Goal: Information Seeking & Learning: Compare options

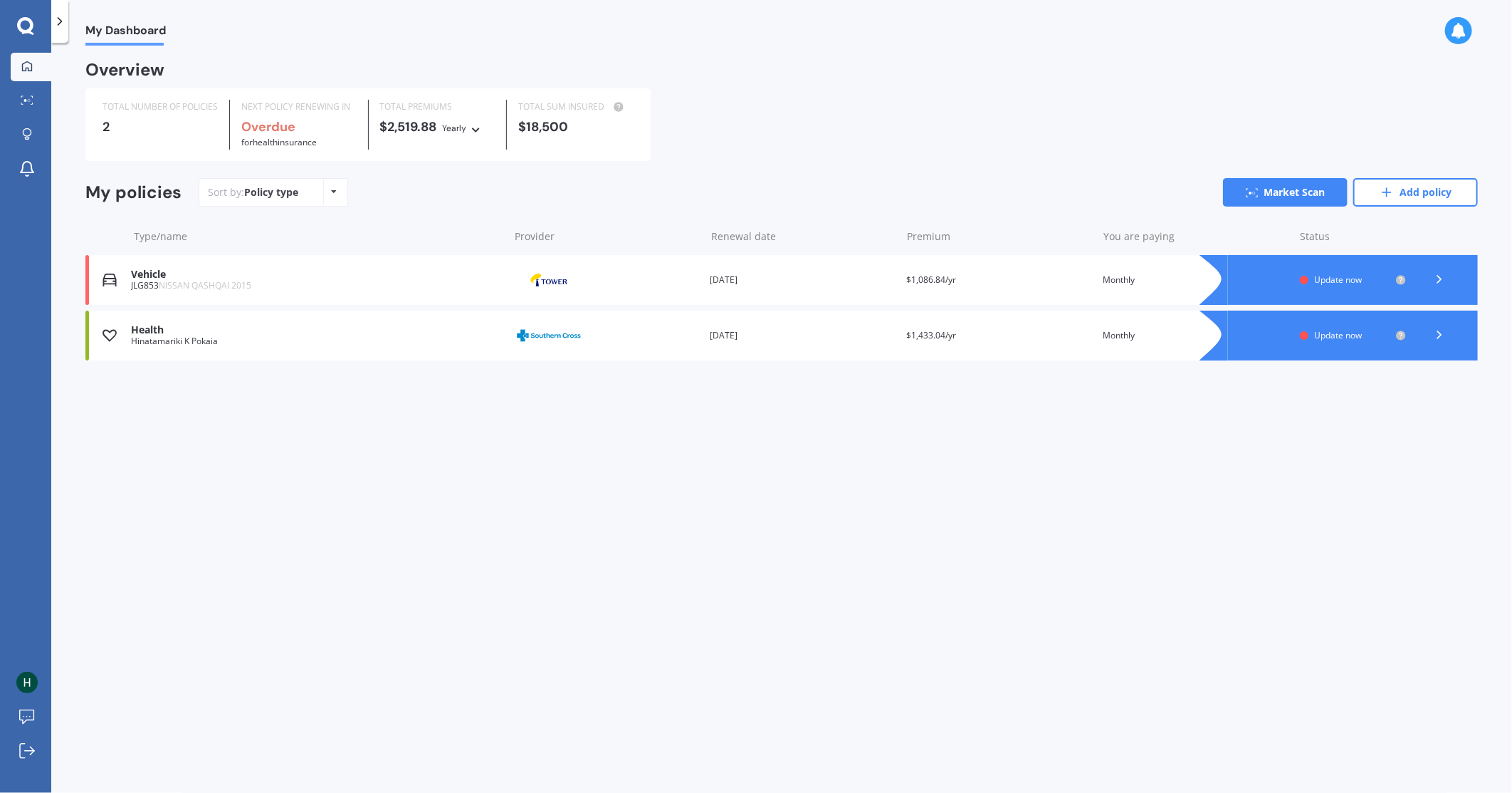
click at [781, 651] on div "My Dashboard Overview TOTAL NUMBER OF POLICIES 2 NEXT POLICY RENEWING IN Overdu…" at bounding box center [782, 421] width 1461 height 750
click at [1441, 337] on icon at bounding box center [1440, 334] width 14 height 14
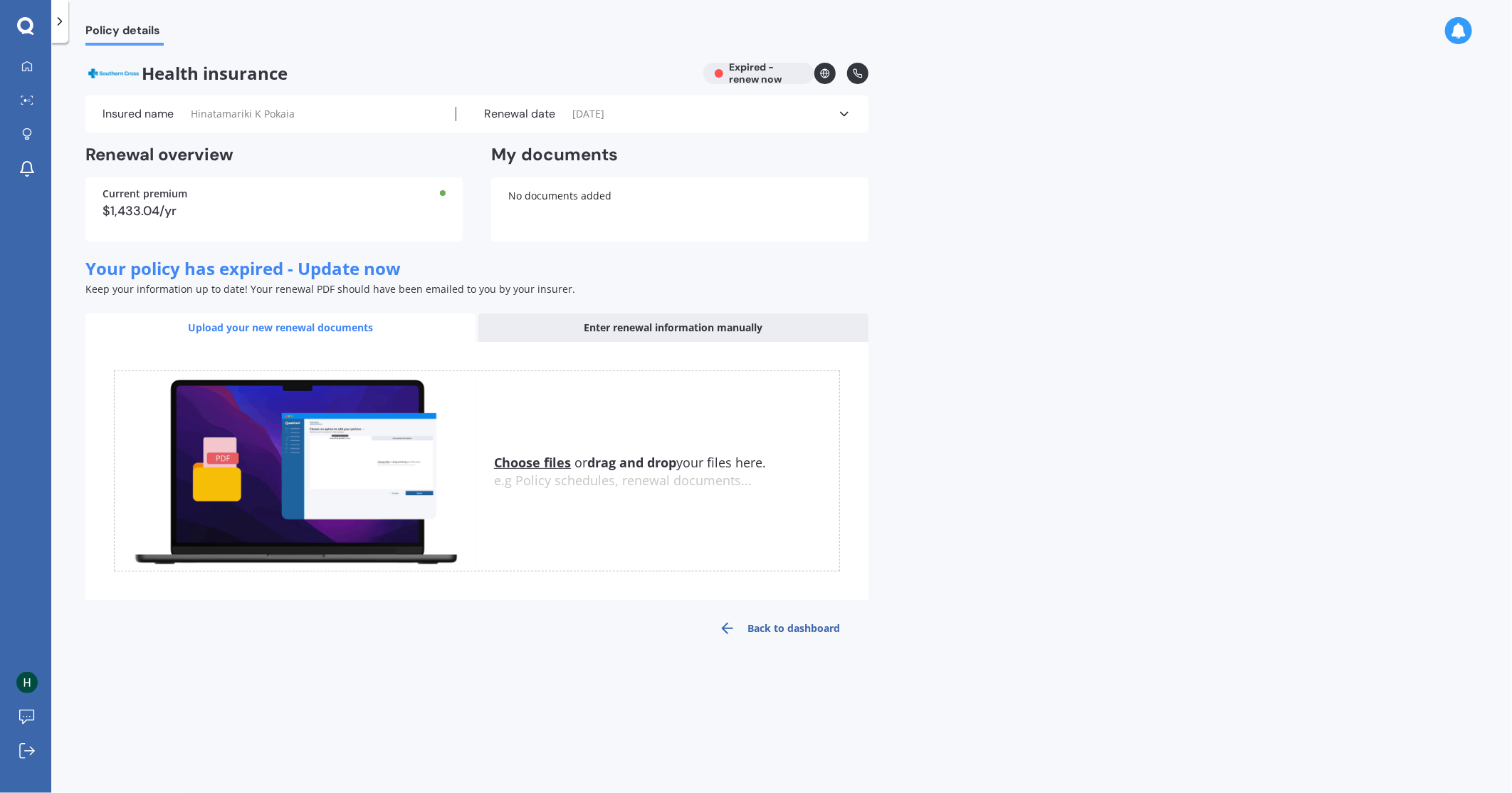
click at [836, 116] on div "Renewal date [DATE]" at bounding box center [646, 114] width 381 height 14
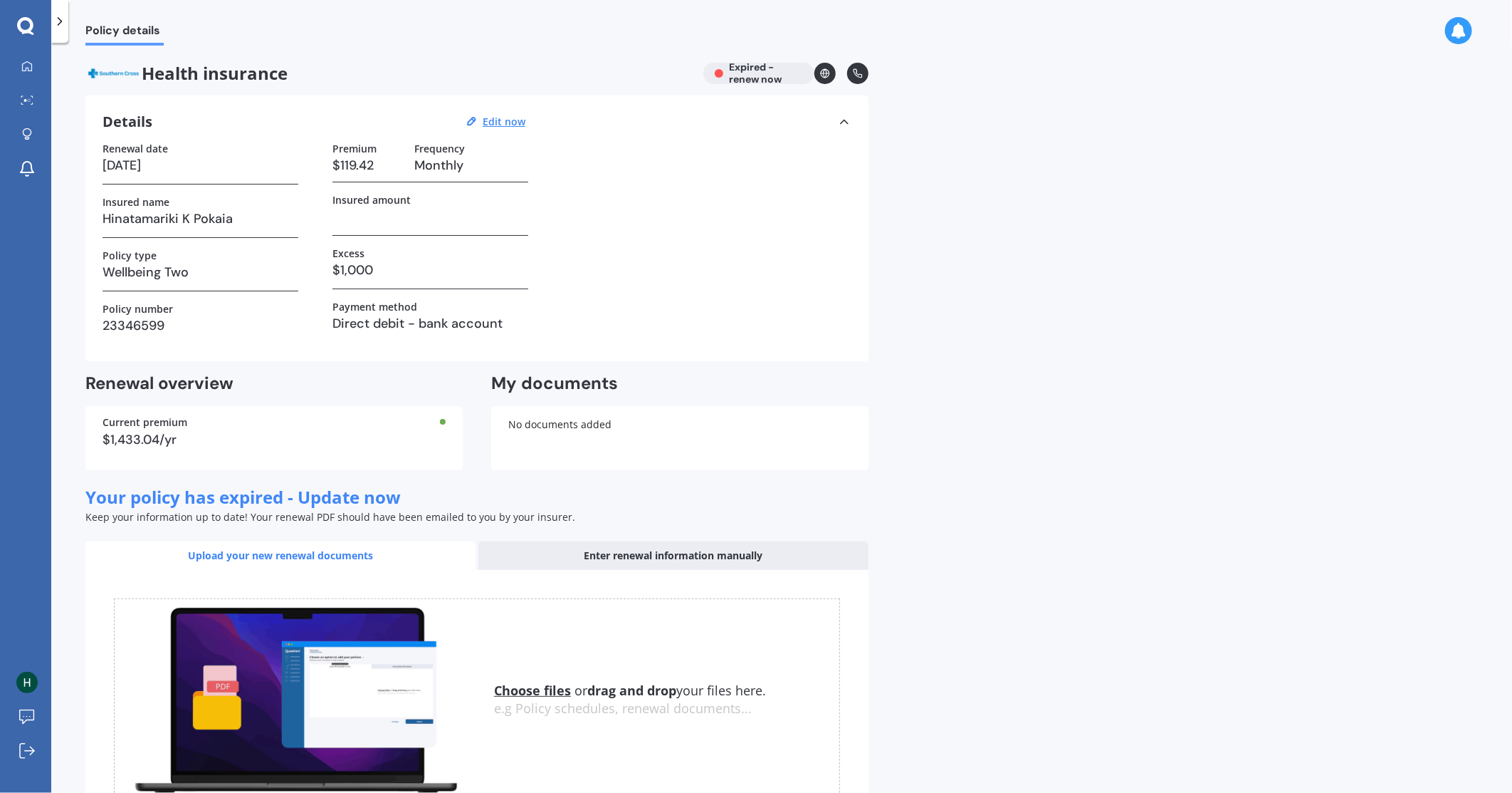
click at [836, 116] on div "Details Edit now" at bounding box center [476, 122] width 749 height 19
click at [843, 124] on icon at bounding box center [844, 122] width 14 height 14
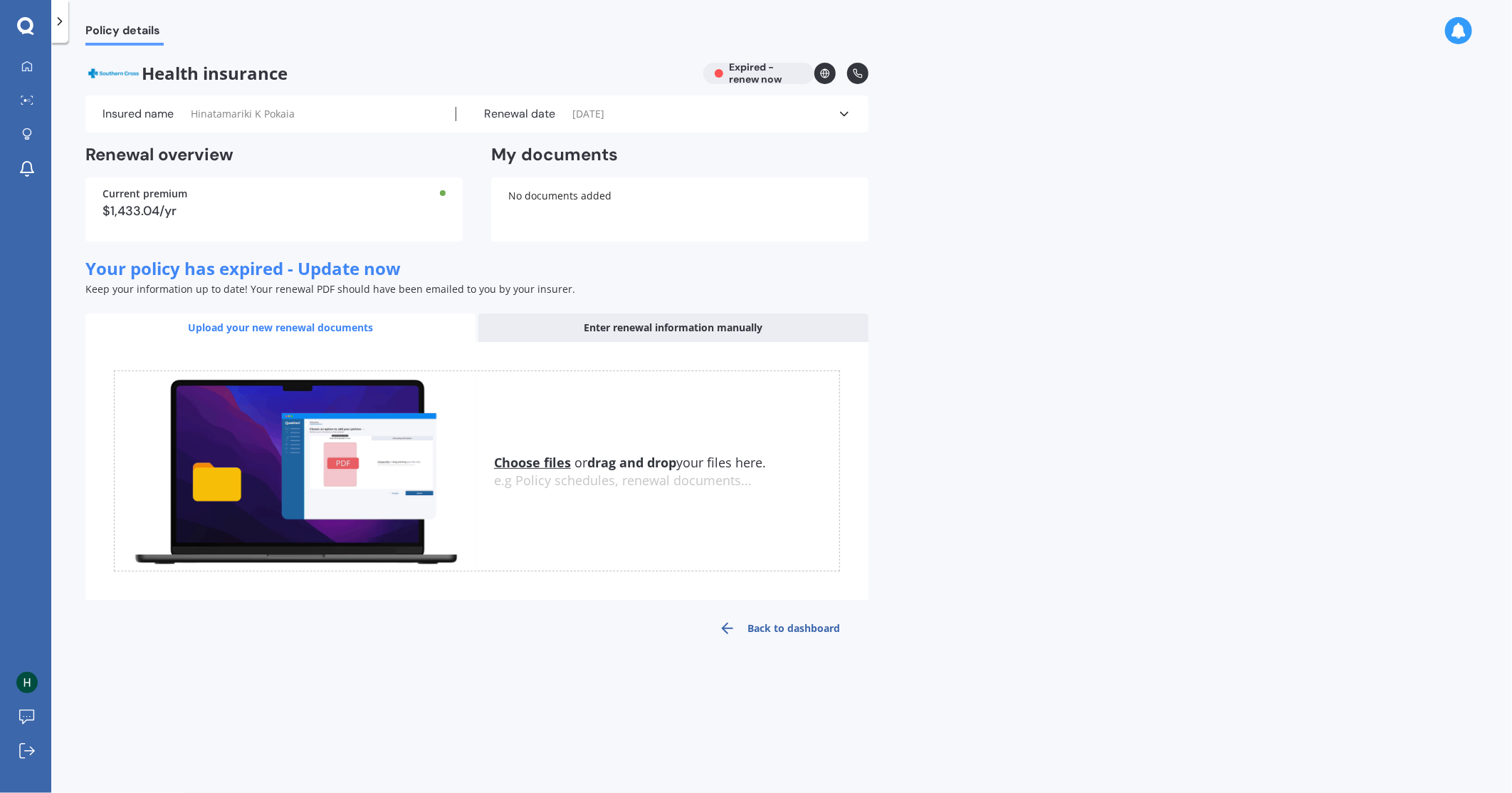
click at [27, 20] on icon at bounding box center [25, 25] width 16 height 16
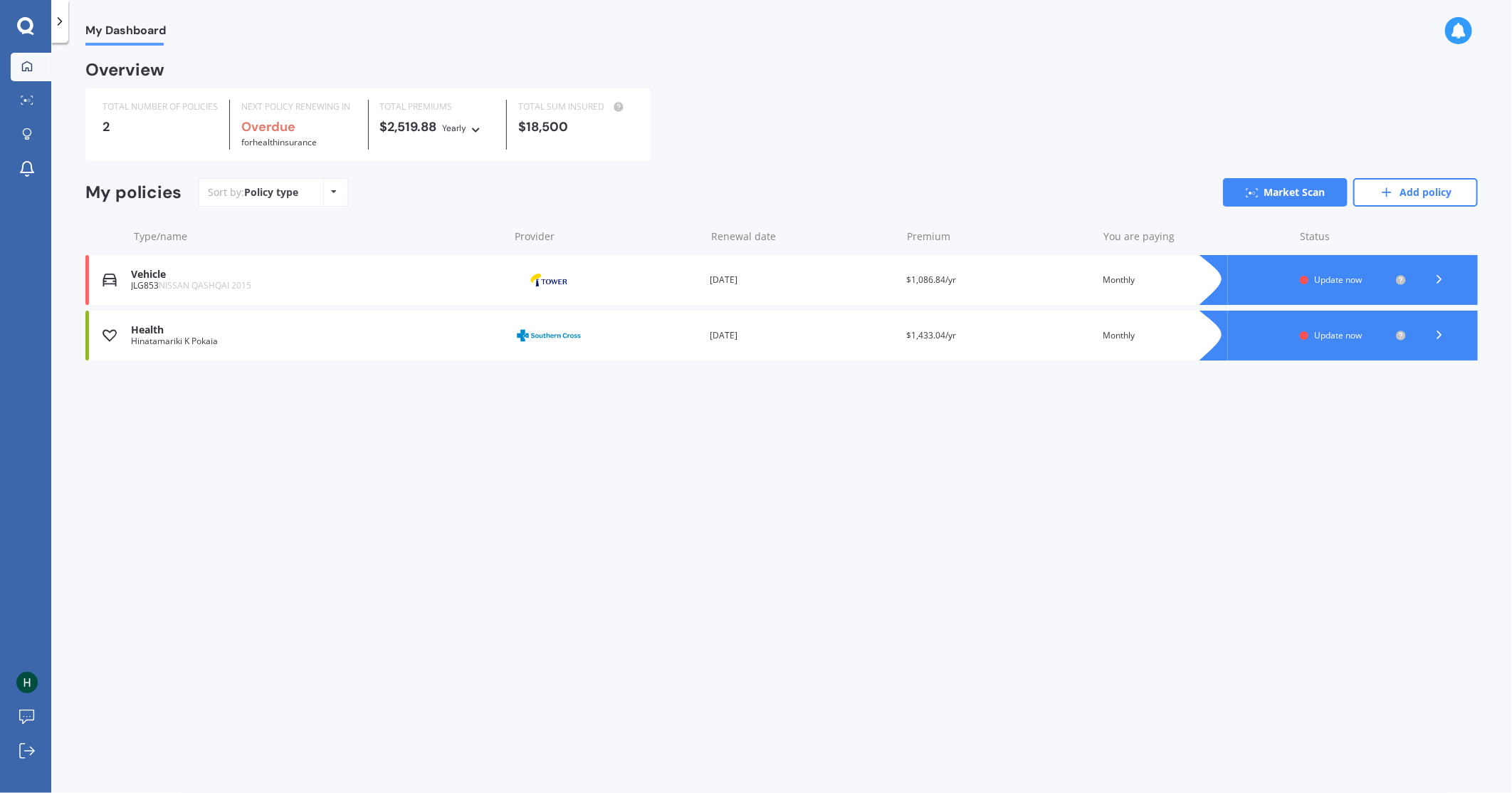
click at [396, 278] on div "Vehicle" at bounding box center [316, 275] width 371 height 12
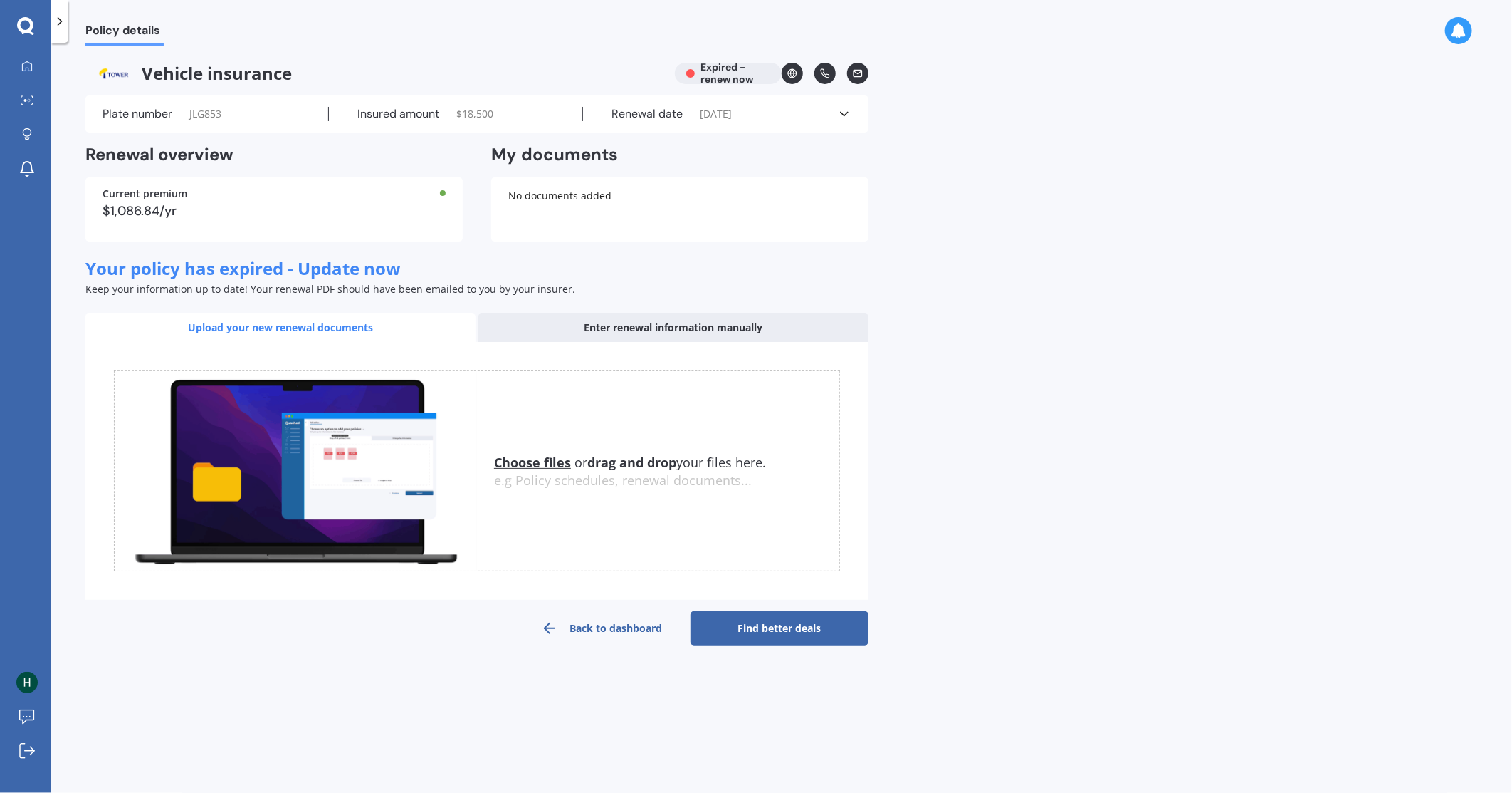
click at [594, 324] on div "Enter renewal information manually" at bounding box center [673, 327] width 390 height 28
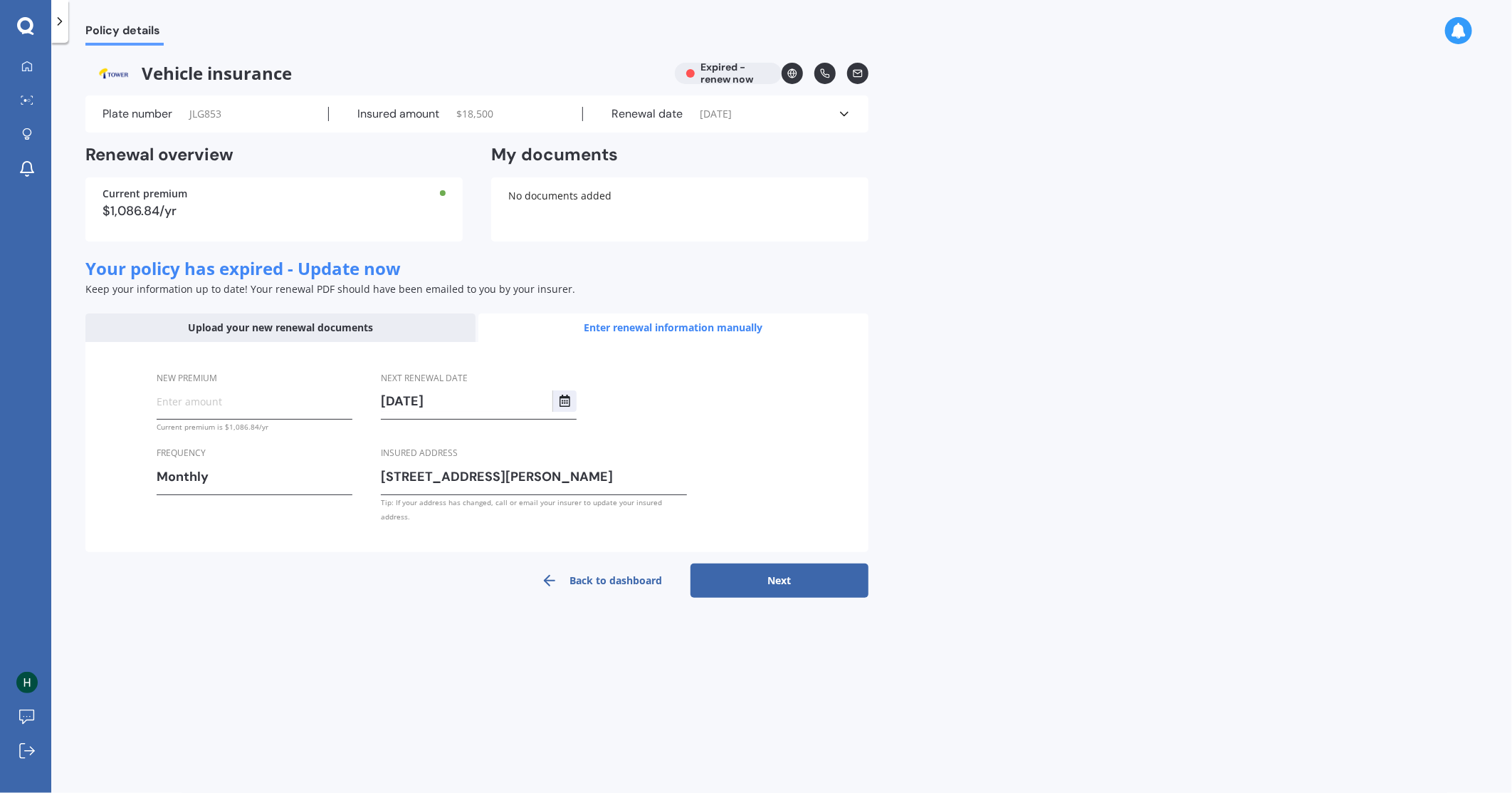
click at [744, 79] on div "Vehicle insurance Expired - renew now" at bounding box center [476, 73] width 783 height 21
click at [670, 324] on div "Enter renewal information manually" at bounding box center [673, 327] width 390 height 28
click at [308, 321] on div "Upload your new renewal documents" at bounding box center [280, 327] width 390 height 28
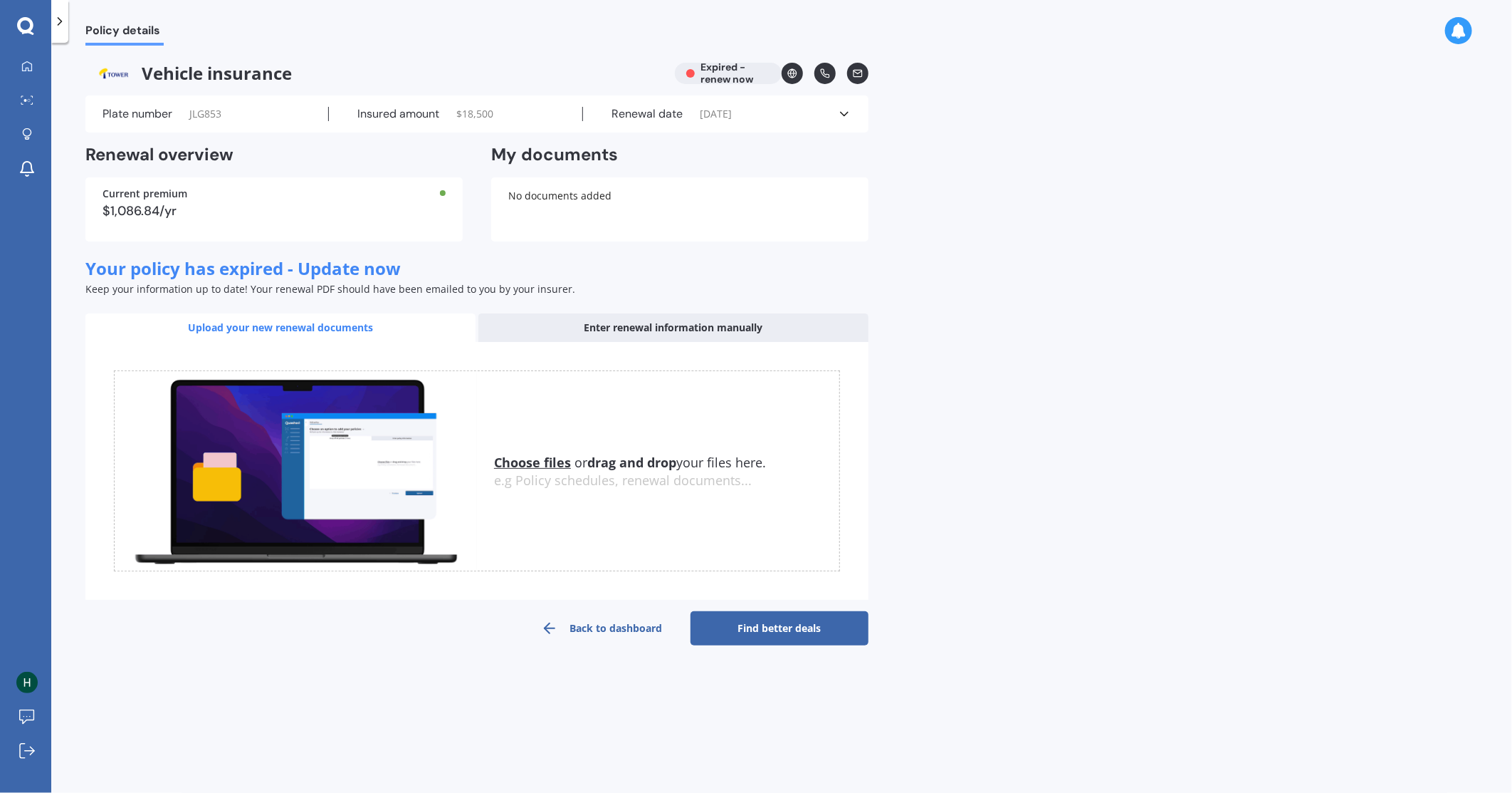
click at [728, 636] on link "Find better deals" at bounding box center [780, 628] width 178 height 34
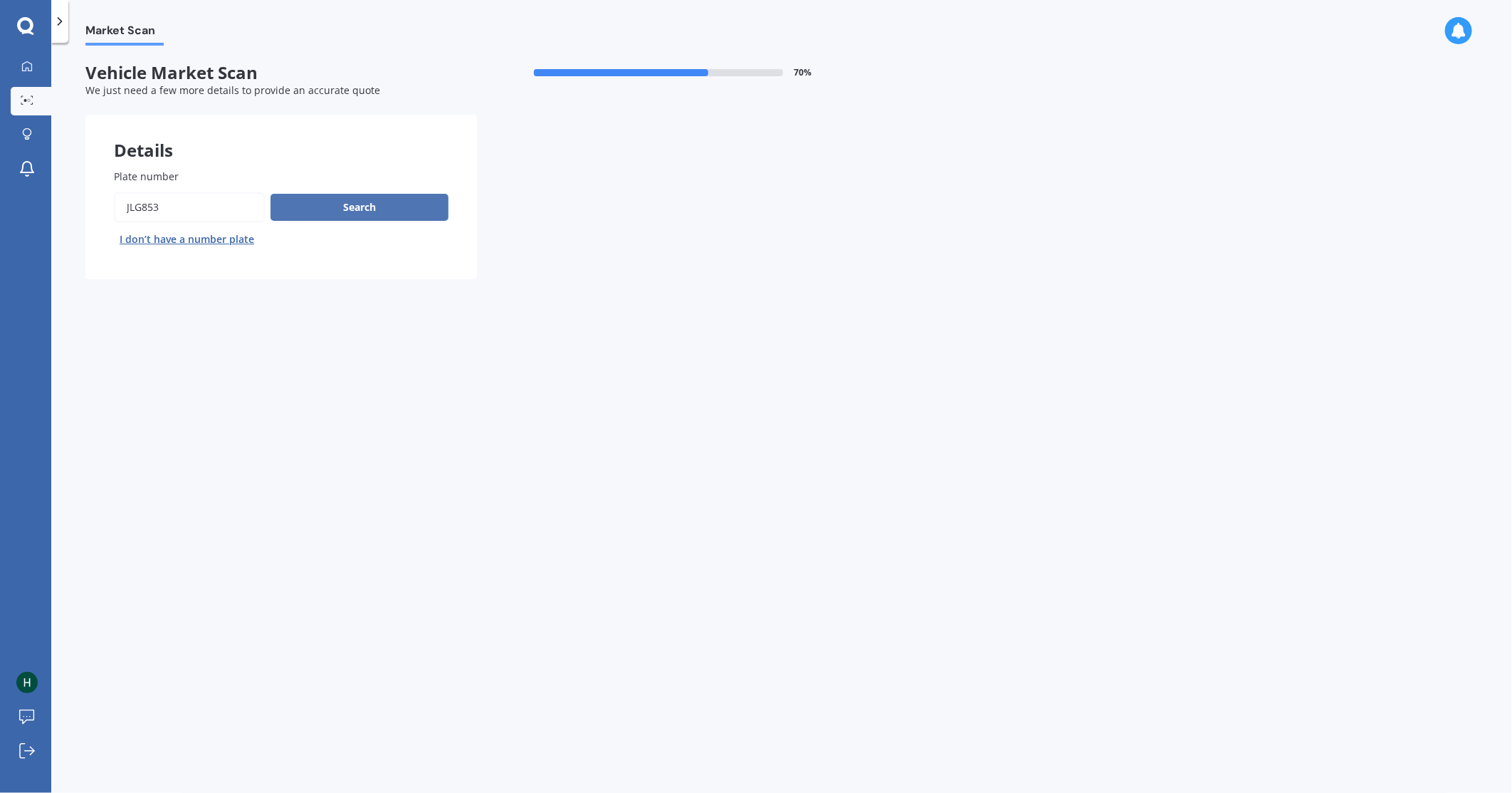
click at [378, 196] on button "Search" at bounding box center [359, 207] width 178 height 27
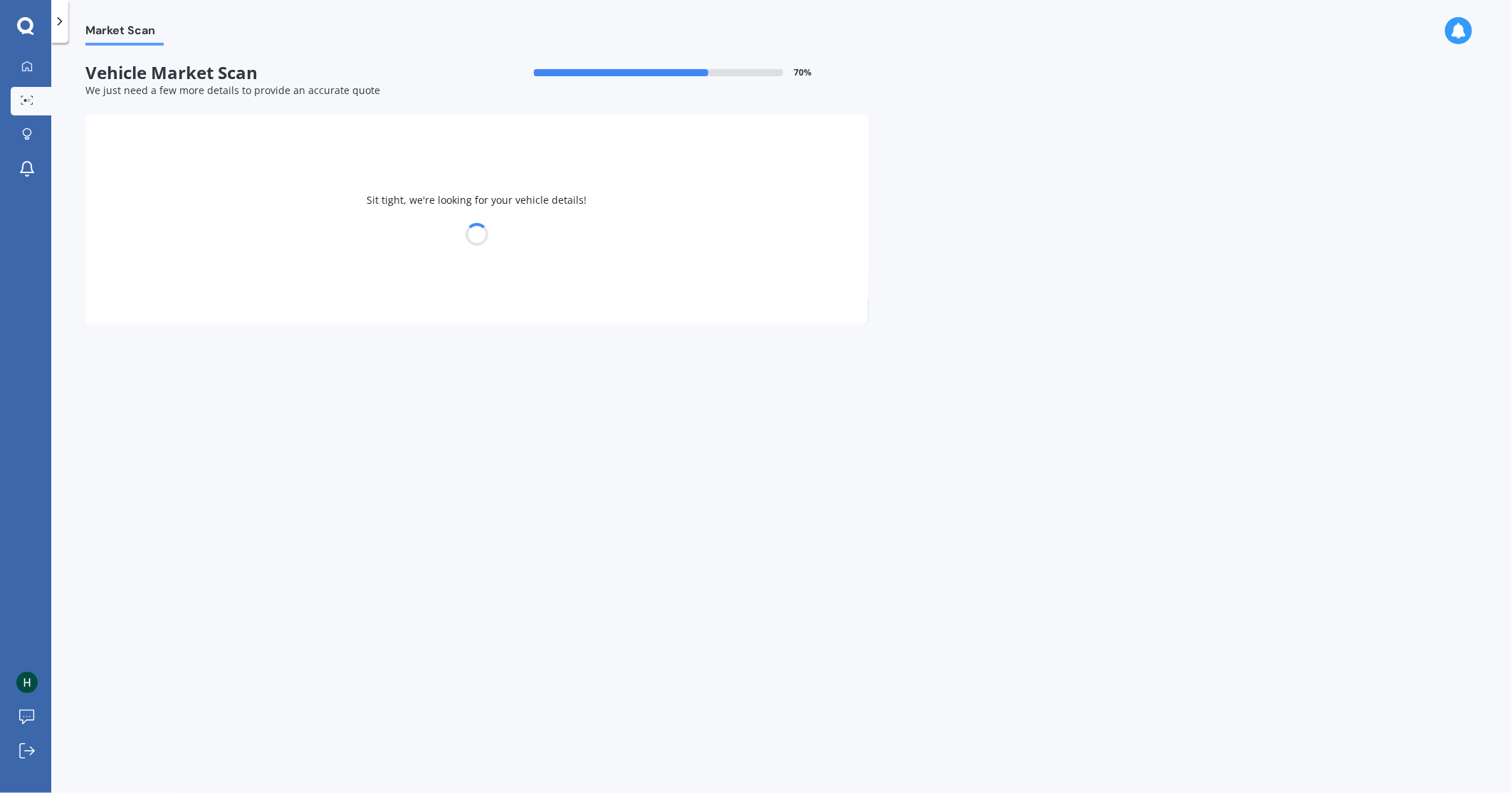
select select "NISSAN"
select select "QASHQAI"
select select "31"
select select "08"
select select "1998"
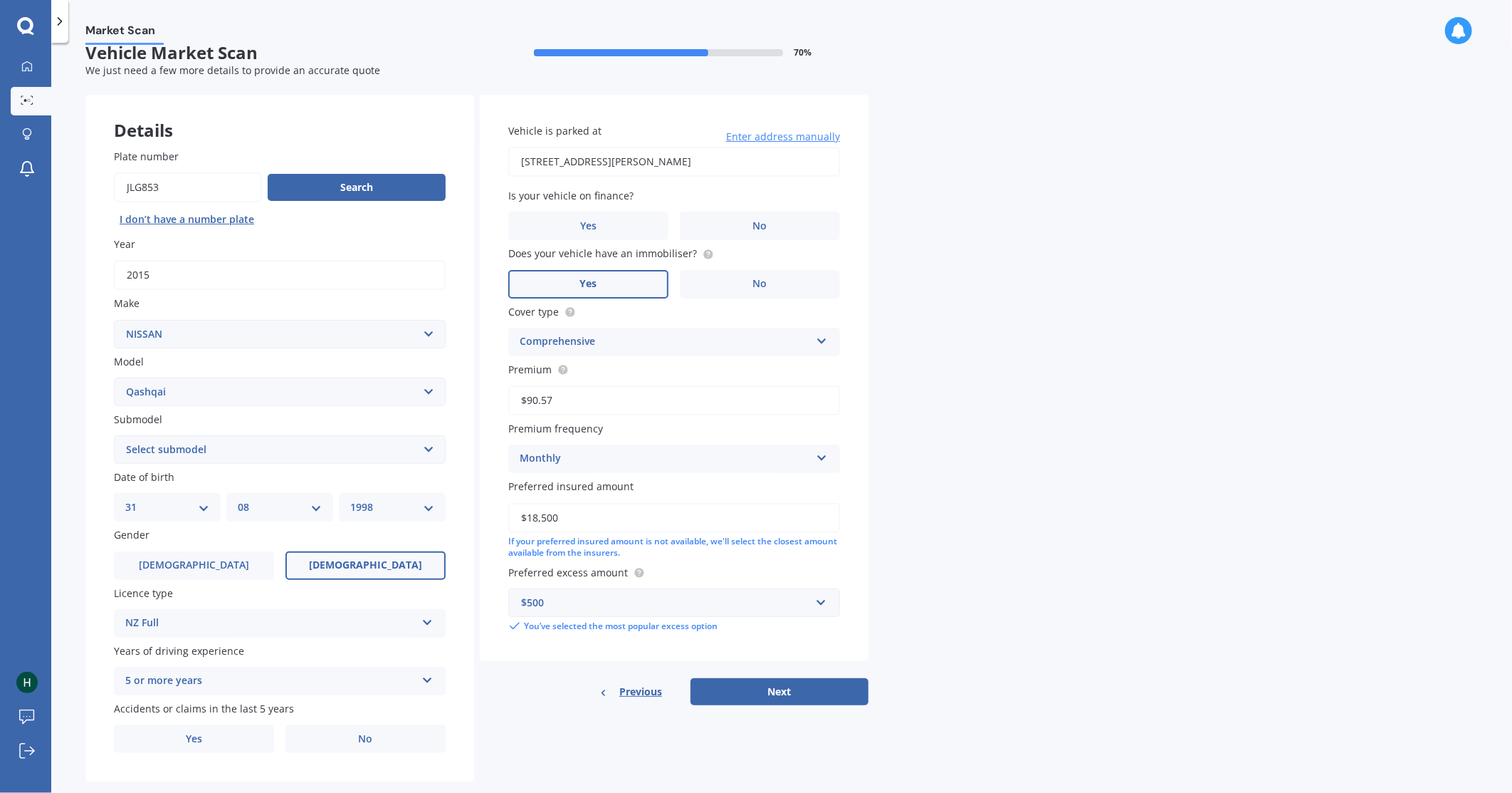
scroll to position [38, 0]
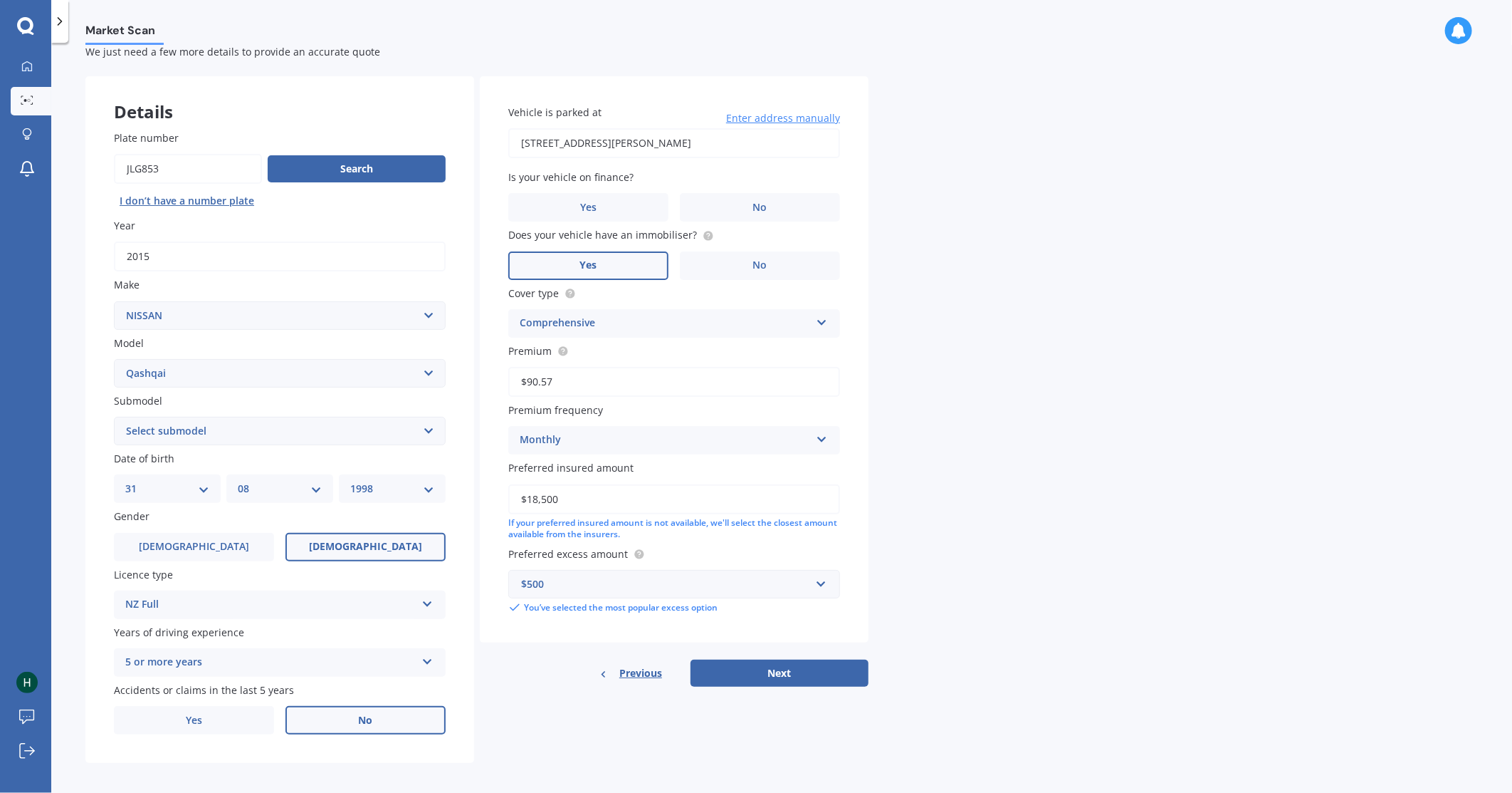
click at [352, 717] on label "No" at bounding box center [365, 720] width 160 height 28
click at [0, 0] on input "No" at bounding box center [0, 0] width 0 height 0
click at [702, 212] on label "No" at bounding box center [760, 207] width 160 height 28
click at [0, 0] on input "No" at bounding box center [0, 0] width 0 height 0
drag, startPoint x: 588, startPoint y: 493, endPoint x: 431, endPoint y: 480, distance: 157.5
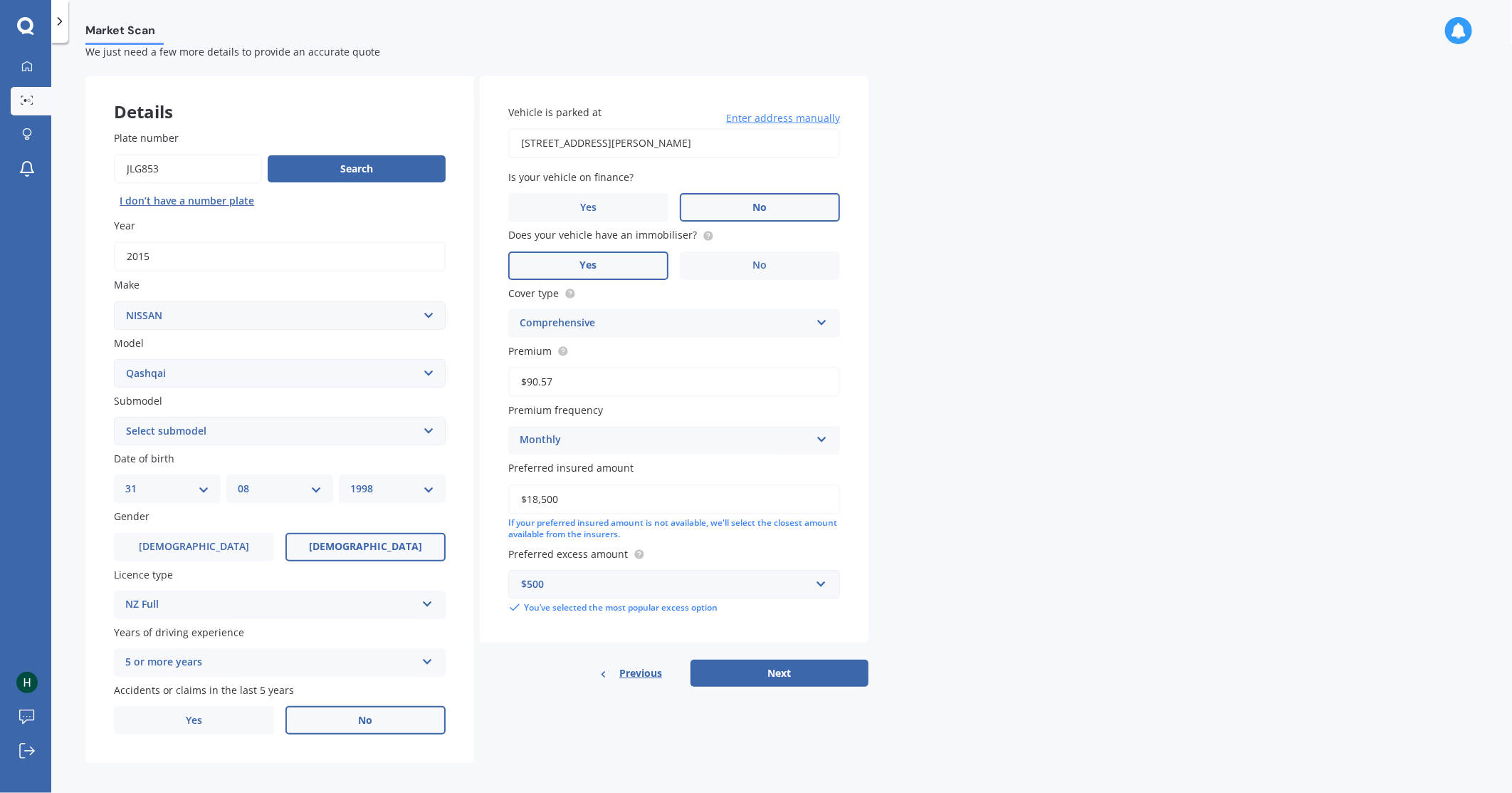
click at [431, 480] on div "Details Plate number Search I don’t have a number plate Year [DATE] Make Select…" at bounding box center [476, 420] width 783 height 687
type input "$15,000"
click at [775, 667] on button "Next" at bounding box center [780, 673] width 178 height 27
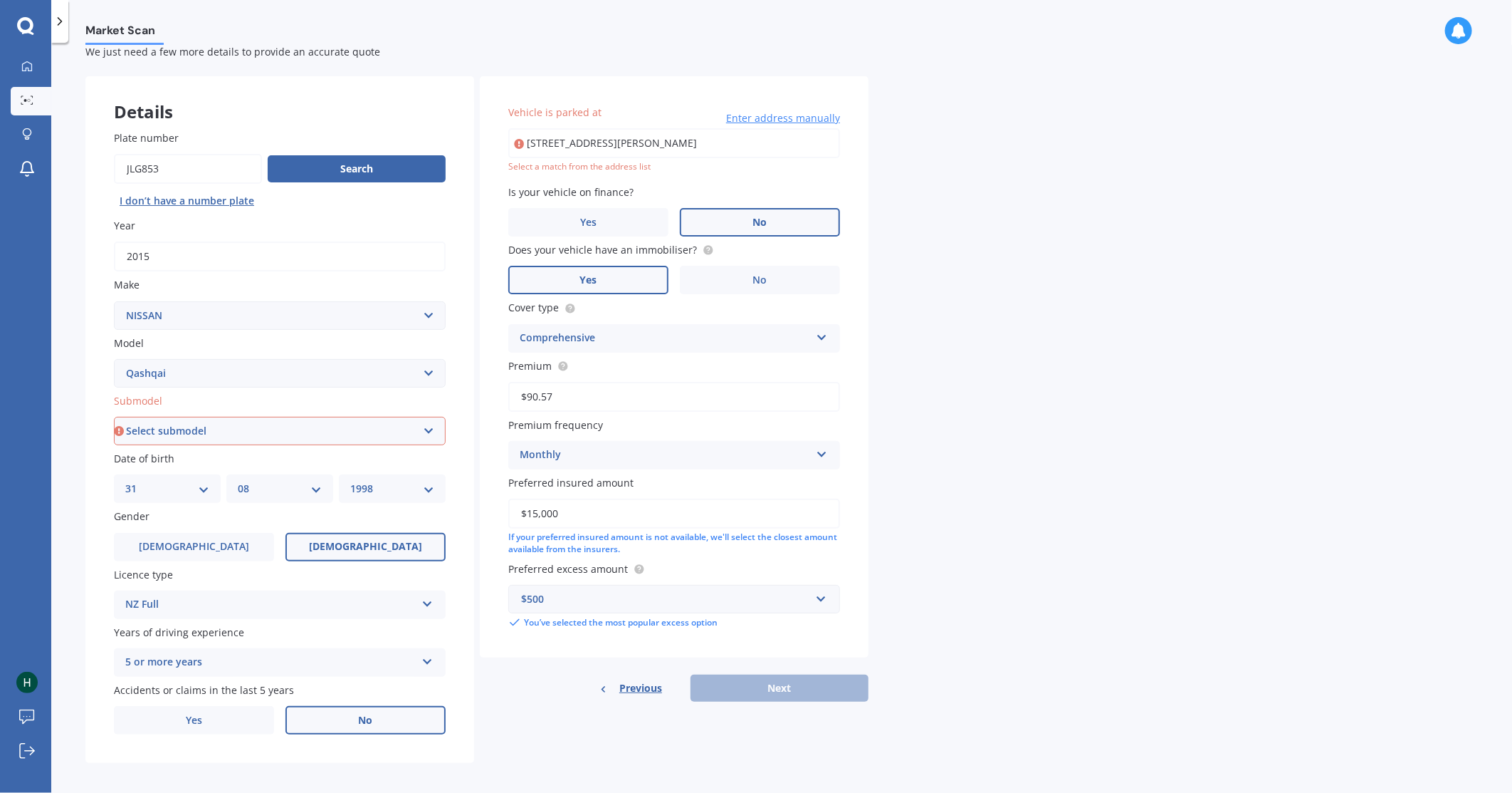
click at [235, 428] on select "Select submodel (All Other) N-TEC ST ST-L Ti Ti-L TI-L E-POWER 1.5PEH TS Turbo …" at bounding box center [279, 431] width 332 height 28
select select "TI"
click at [114, 417] on select "Select submodel (All Other) N-TEC ST ST-L Ti Ti-L TI-L E-POWER 1.5PEH TS Turbo …" at bounding box center [279, 431] width 332 height 28
type input "[STREET_ADDRESS][PERSON_NAME]"
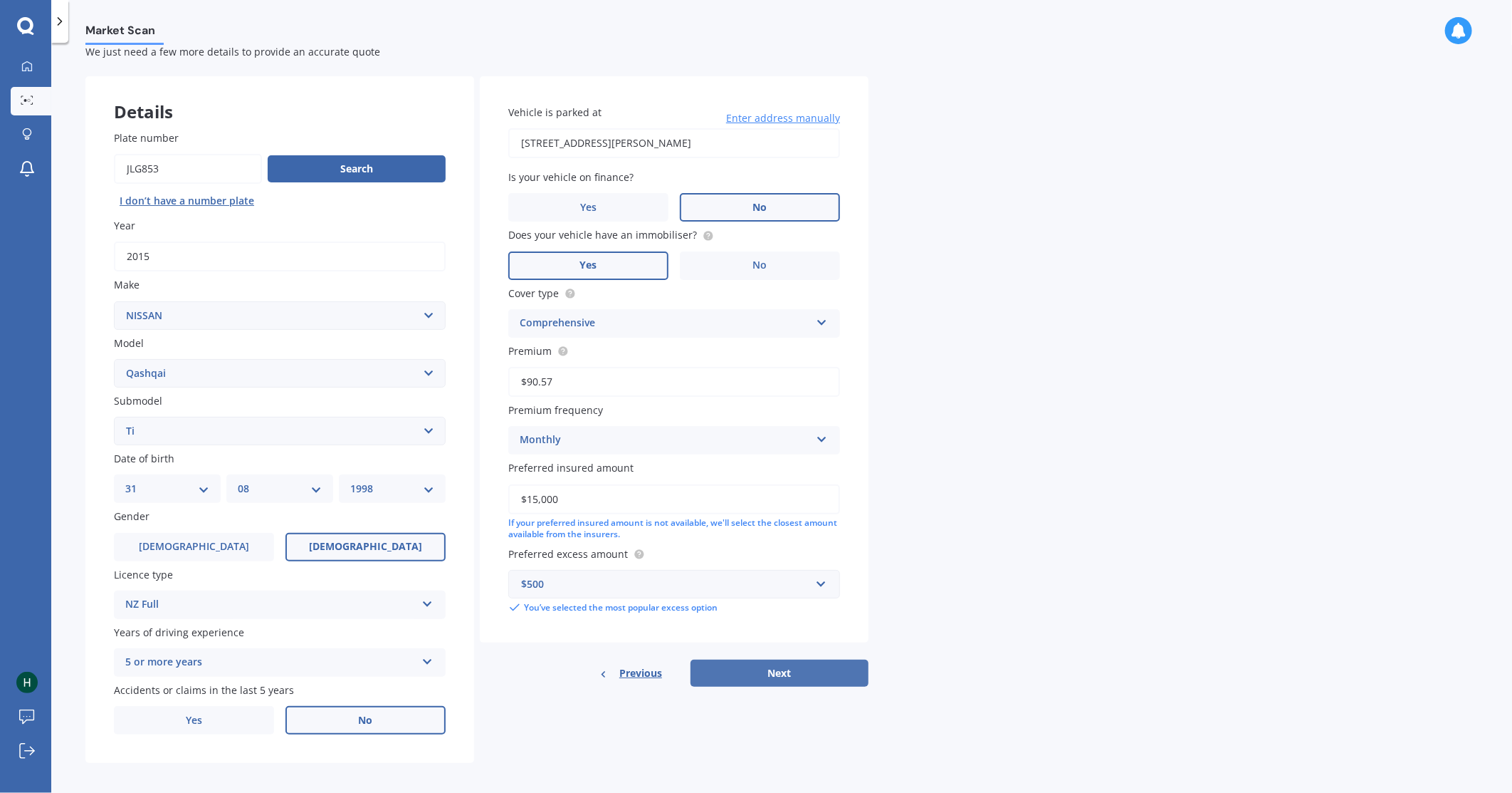
click at [770, 669] on button "Next" at bounding box center [780, 673] width 178 height 27
select select "31"
select select "08"
select select "1998"
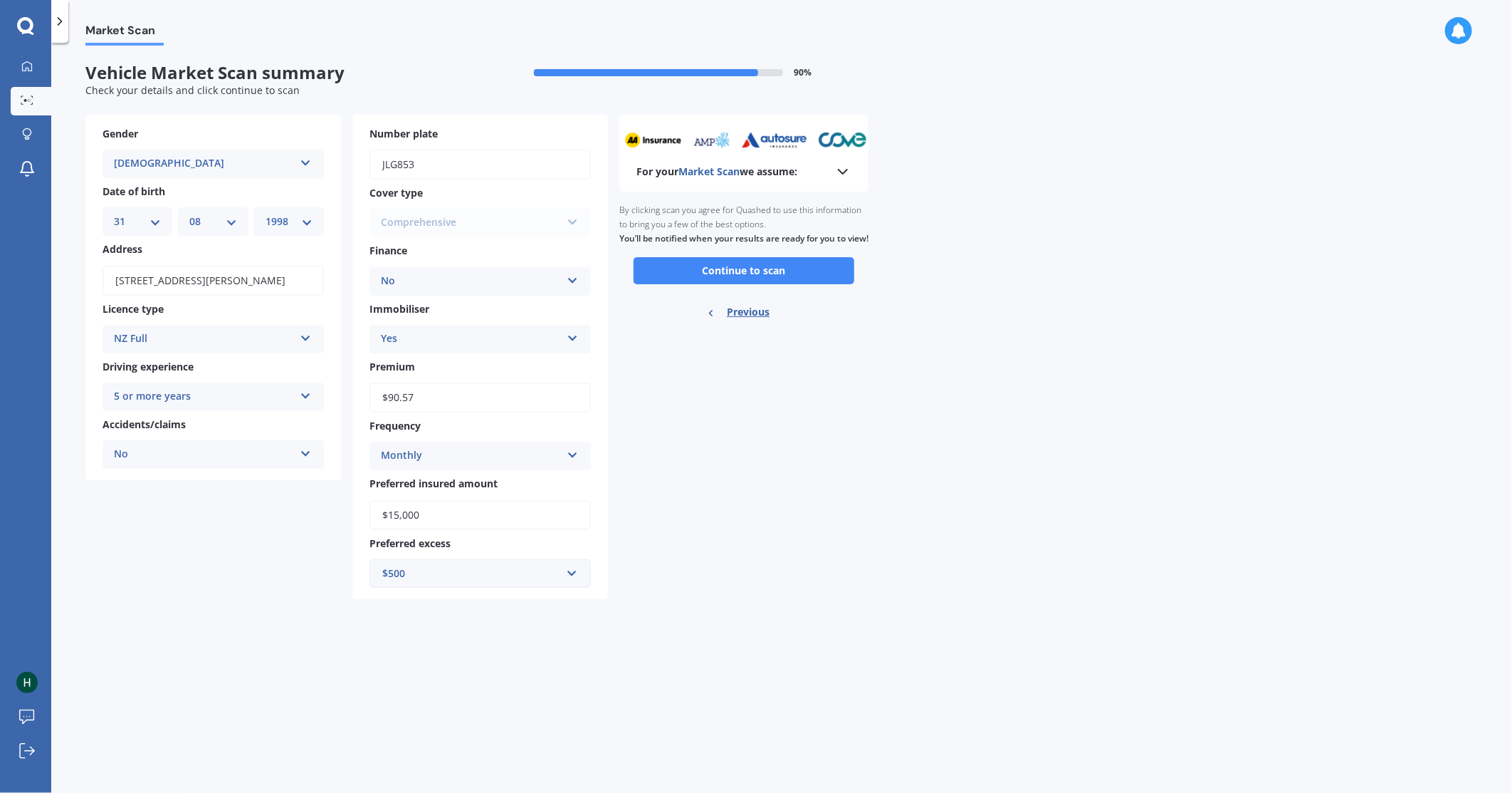
scroll to position [0, 0]
click at [483, 442] on div "Monthly Yearly Six-Monthly Quarterly Monthly Fortnightly Weekly" at bounding box center [480, 456] width 221 height 28
click at [849, 168] on icon at bounding box center [843, 171] width 17 height 17
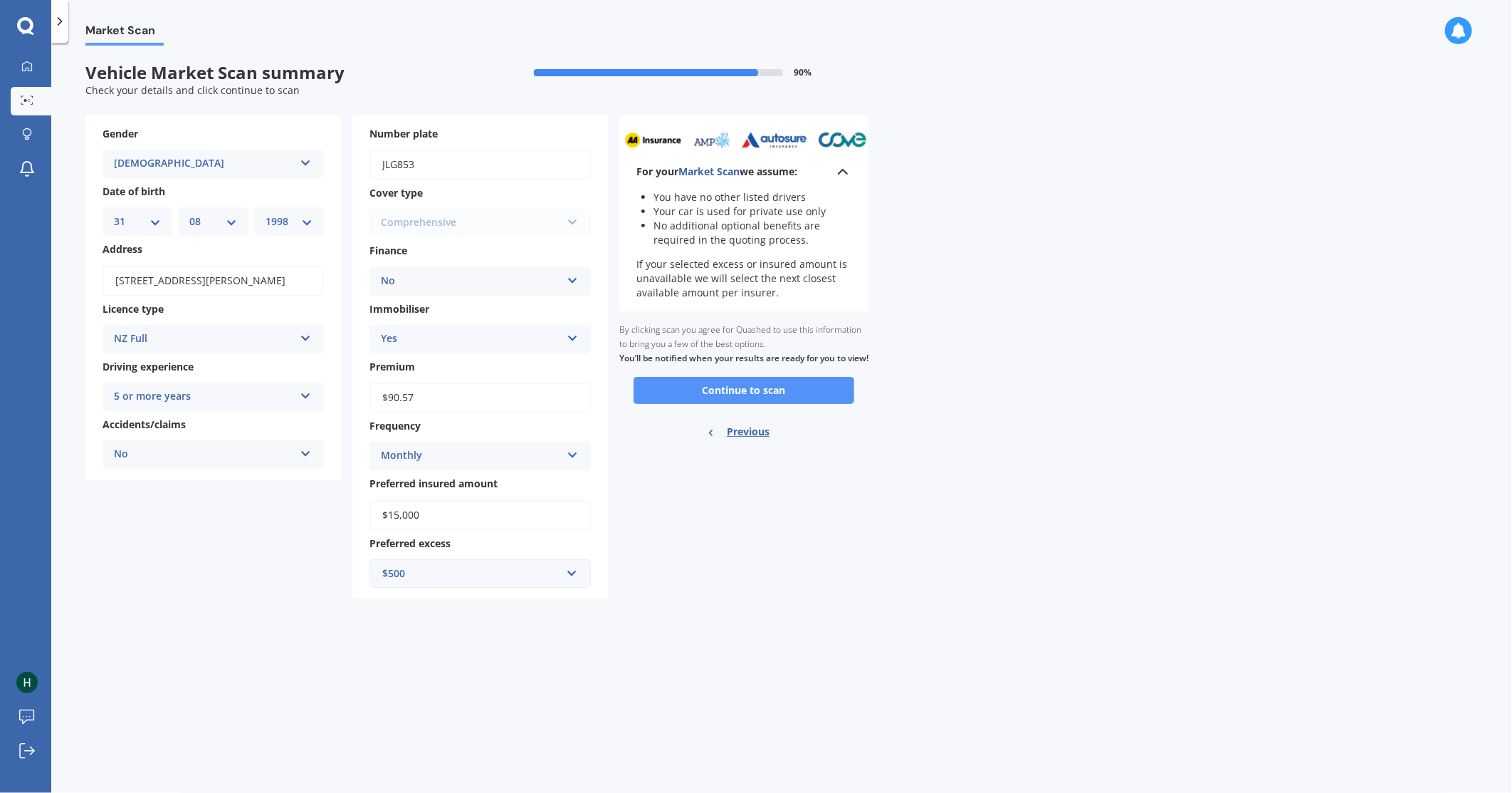
click at [700, 404] on button "Continue to scan" at bounding box center [744, 390] width 220 height 27
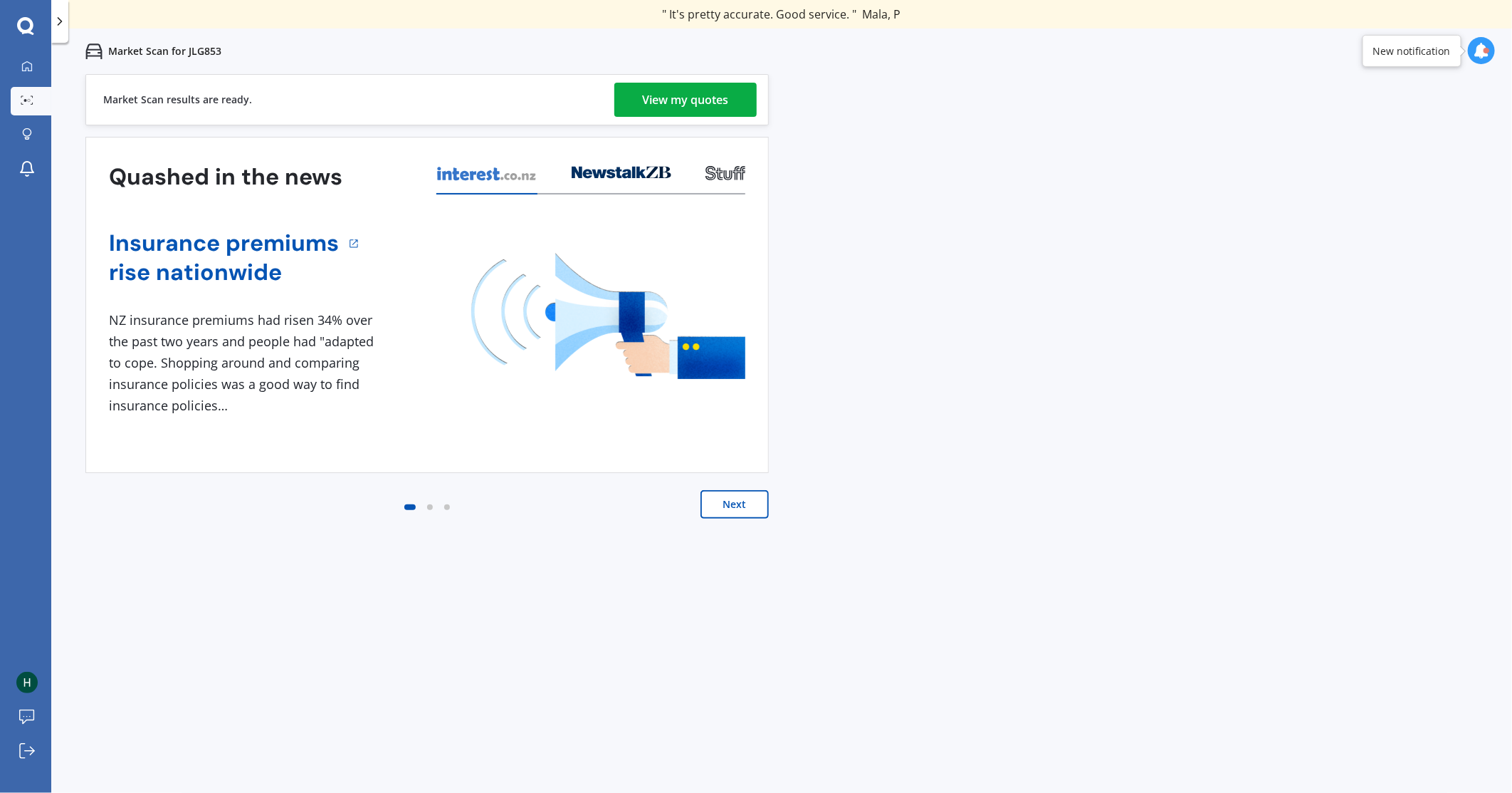
click at [751, 508] on button "Next" at bounding box center [734, 504] width 68 height 28
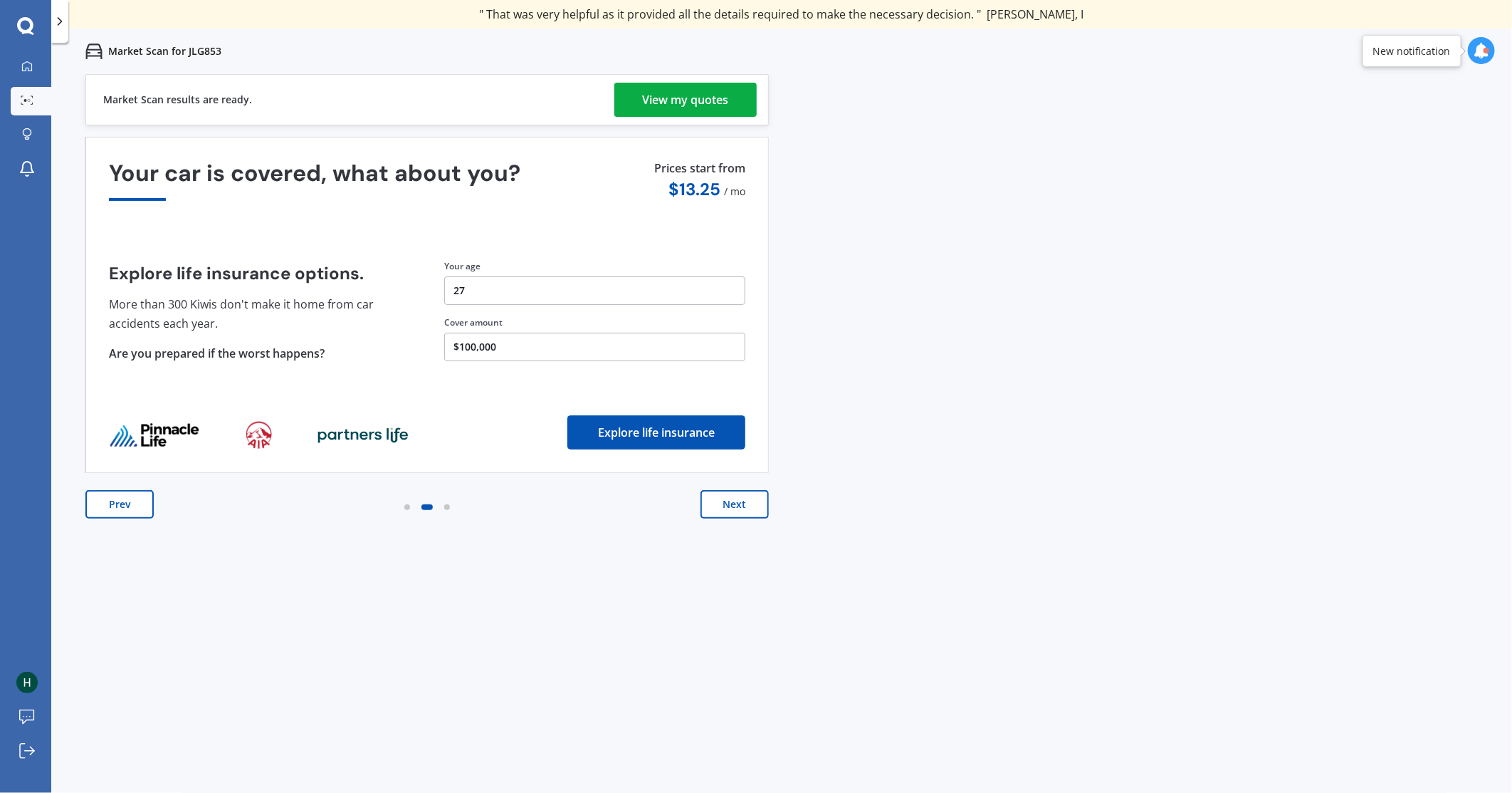
click at [736, 506] on button "Next" at bounding box center [734, 504] width 68 height 28
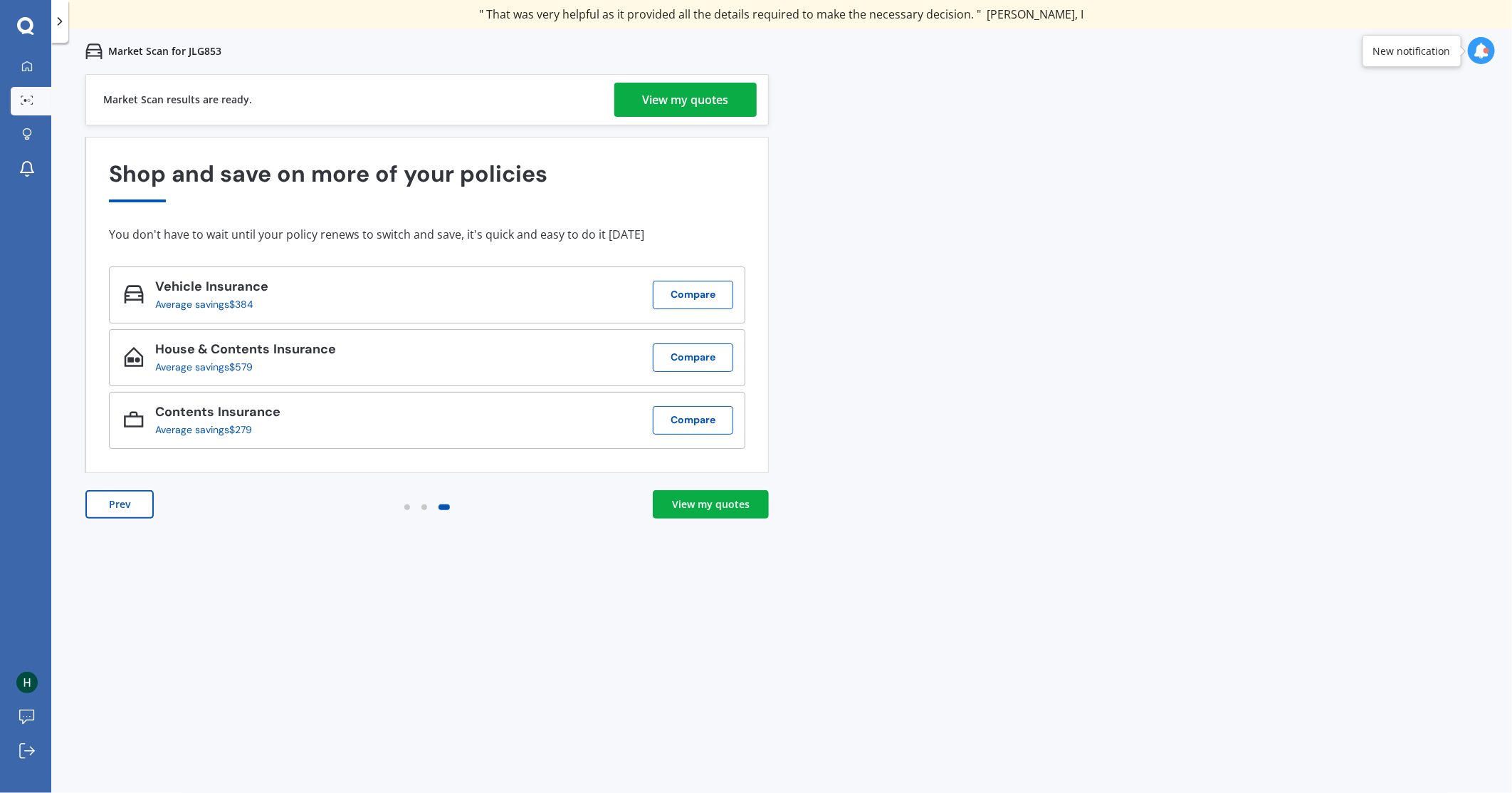
click at [639, 100] on link "View my quotes" at bounding box center [685, 100] width 142 height 34
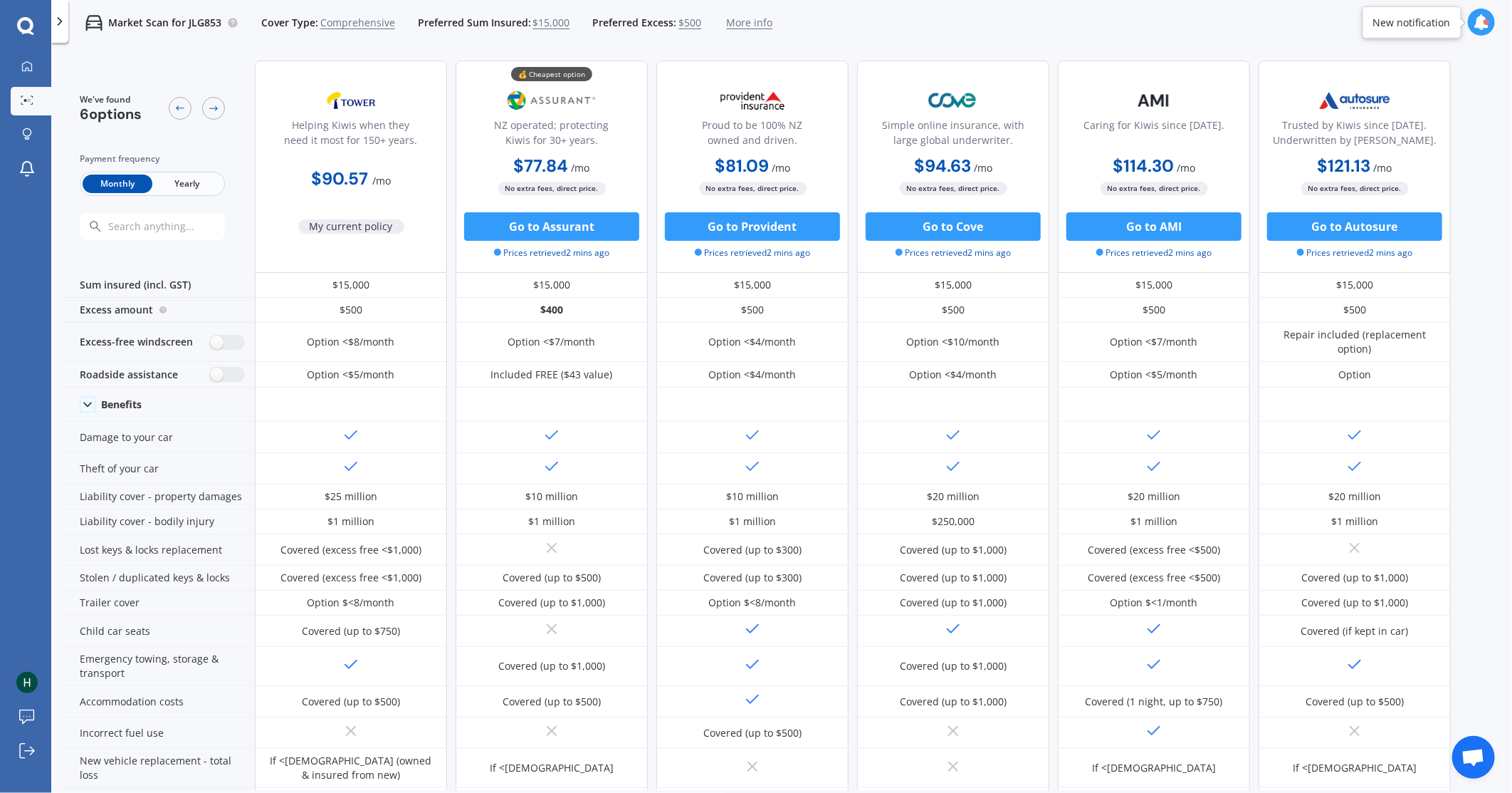
click at [171, 180] on span "Yearly" at bounding box center [187, 183] width 70 height 19
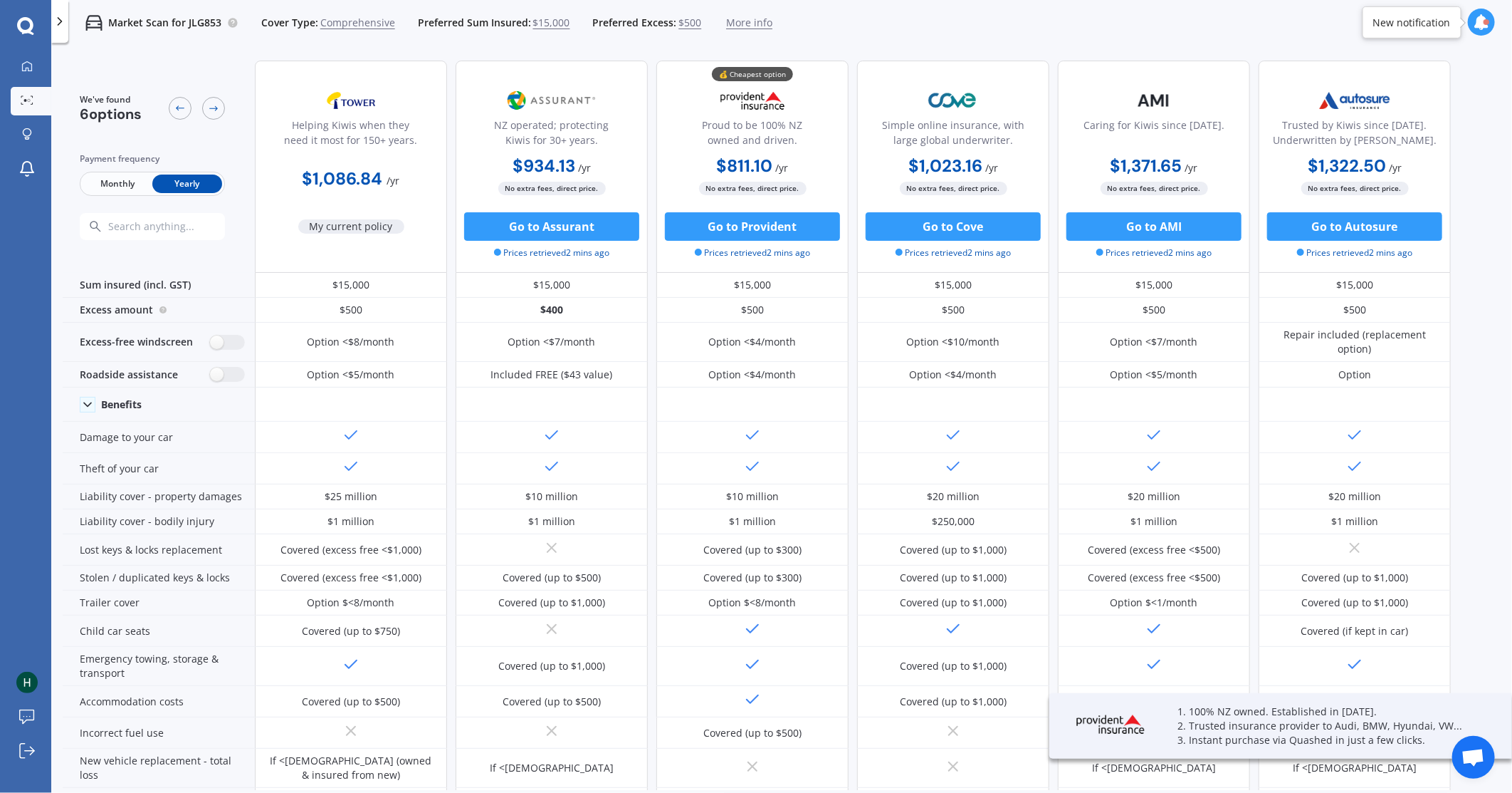
click at [88, 184] on span "Monthly" at bounding box center [117, 183] width 70 height 19
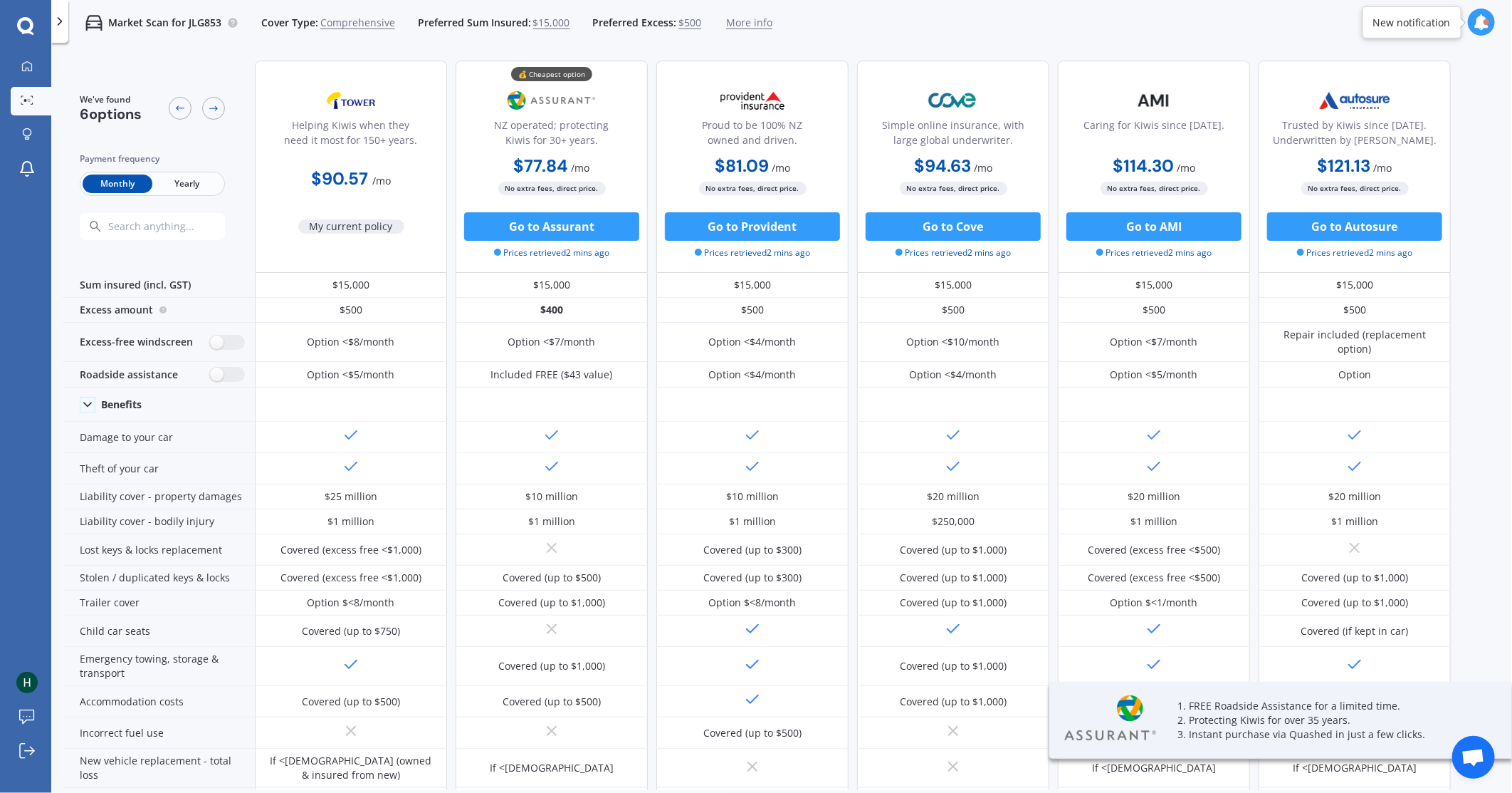
click at [180, 191] on span "Yearly" at bounding box center [187, 183] width 70 height 19
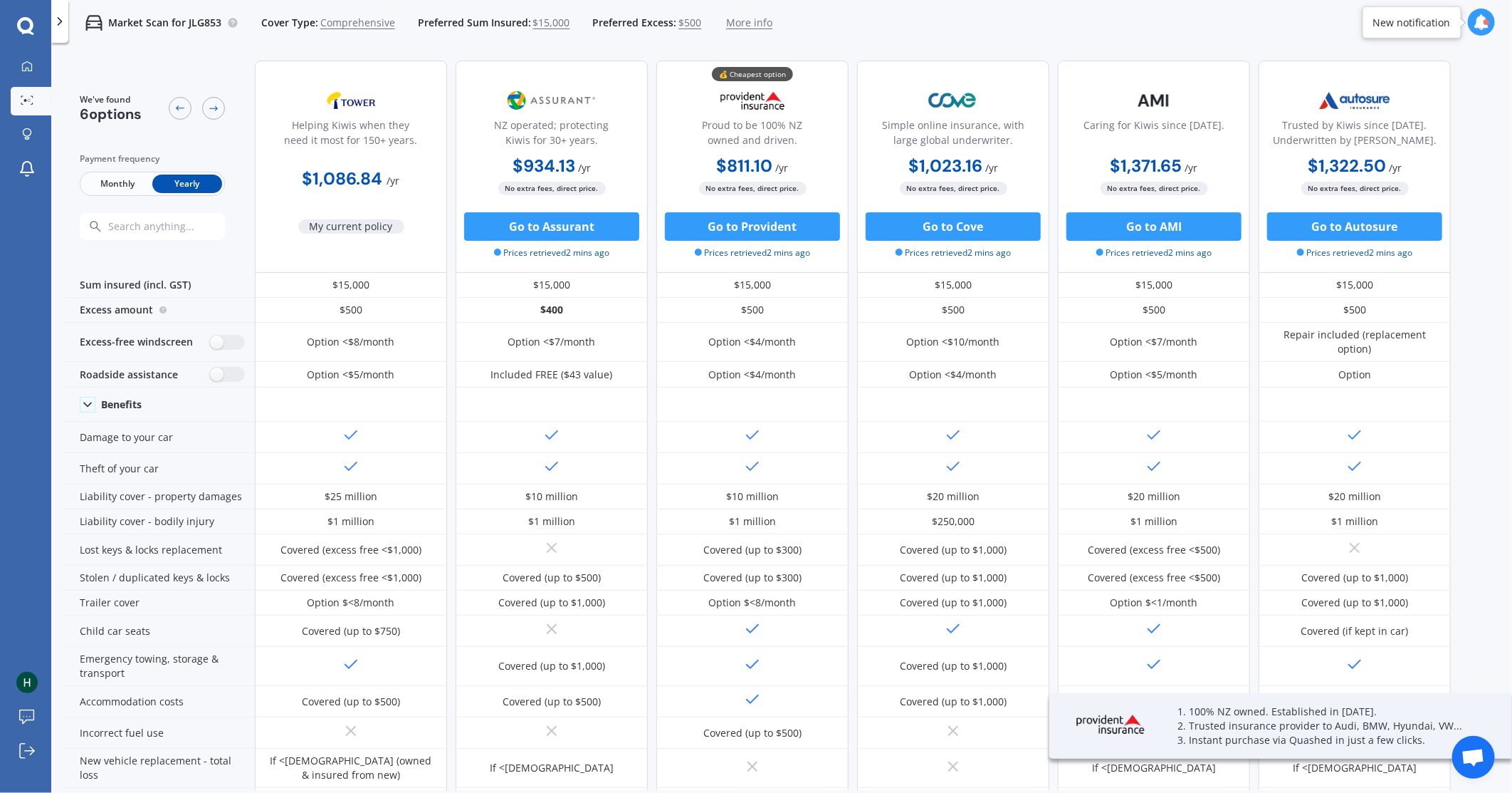
click at [113, 190] on span "Monthly" at bounding box center [117, 183] width 70 height 19
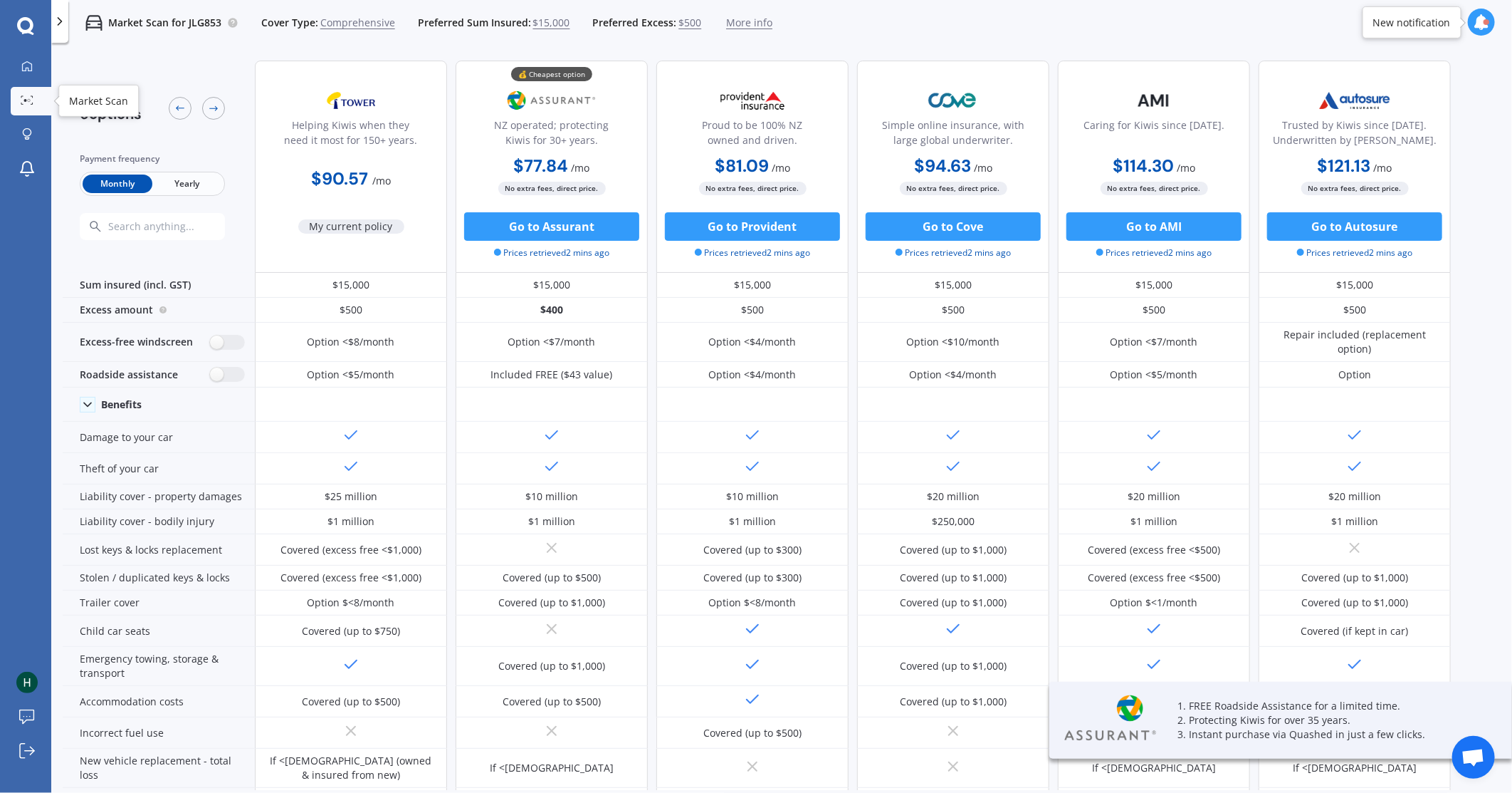
click at [20, 104] on div at bounding box center [27, 100] width 21 height 11
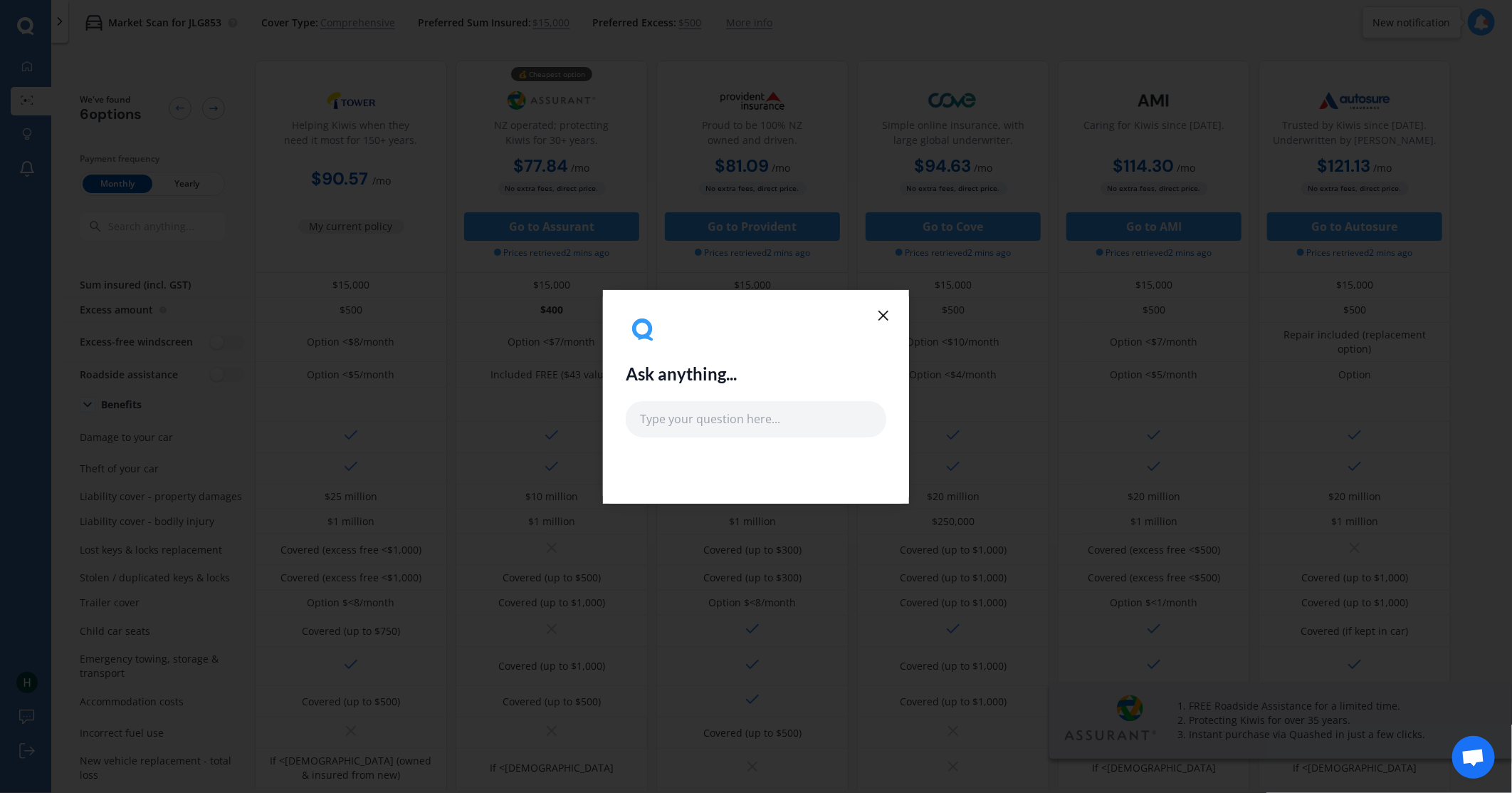
click at [887, 312] on icon at bounding box center [884, 315] width 17 height 17
